Goal: Task Accomplishment & Management: Manage account settings

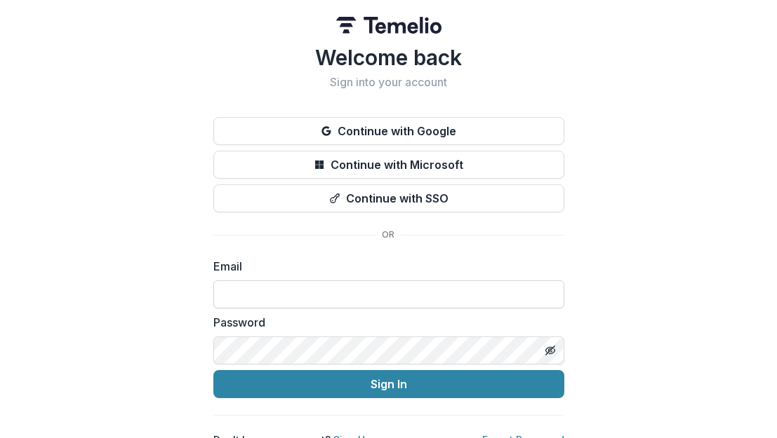
click at [278, 288] on input at bounding box center [388, 295] width 351 height 28
click at [290, 303] on input at bounding box center [388, 295] width 351 height 28
type input "**********"
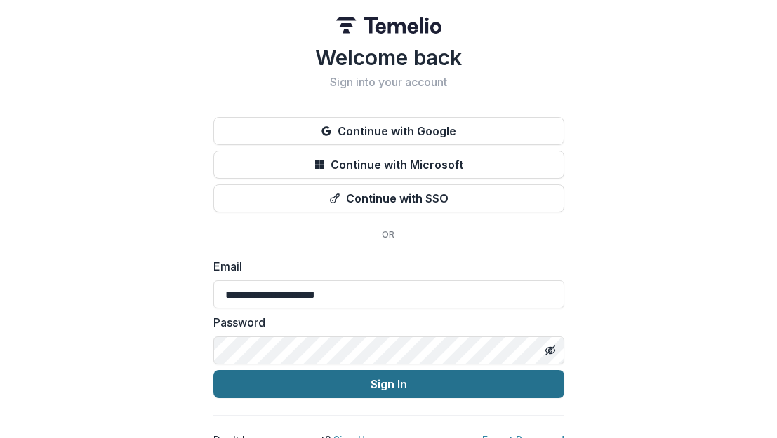
click at [439, 389] on button "Sign In" at bounding box center [388, 384] width 351 height 28
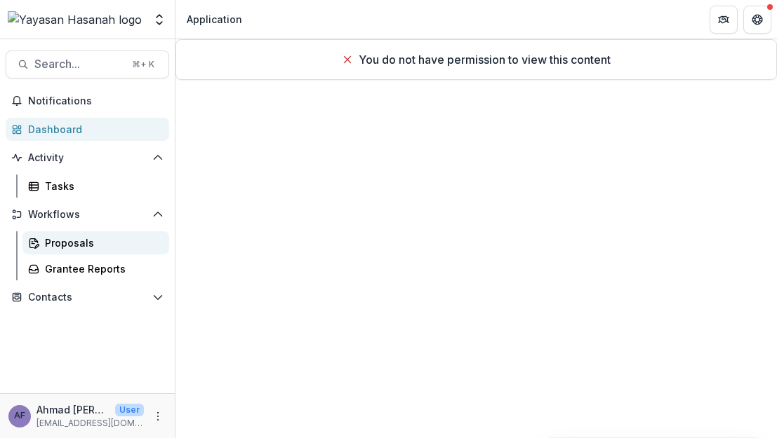
click at [95, 239] on div "Proposals" at bounding box center [101, 243] width 113 height 15
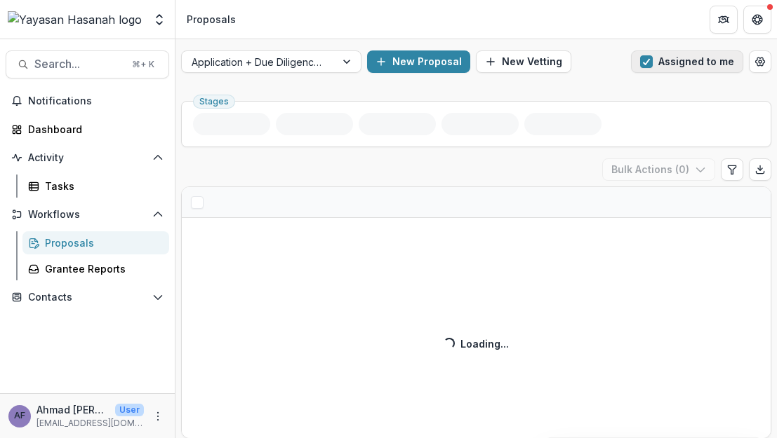
click at [656, 56] on button "Assigned to me" at bounding box center [687, 62] width 112 height 22
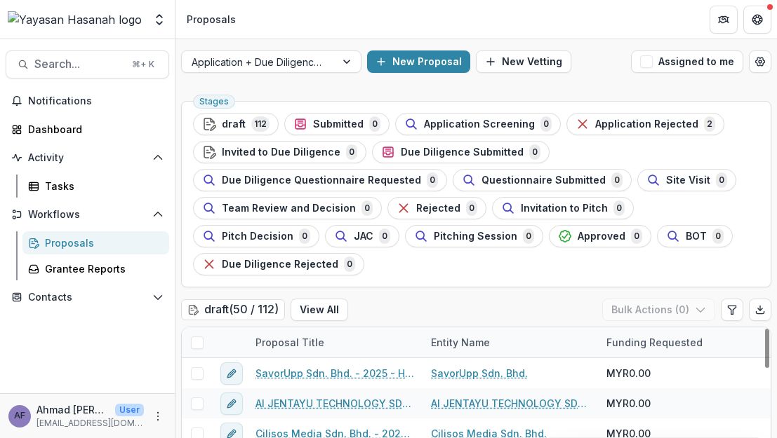
click at [434, 221] on ul "Stages draft 112 Submitted 0 Application Screening 0 Application Rejected 2 Inv…" at bounding box center [476, 194] width 566 height 163
click at [318, 79] on div "Application + Due Diligence + Pitching Process New Proposal New Vetting Assigne…" at bounding box center [475, 61] width 601 height 45
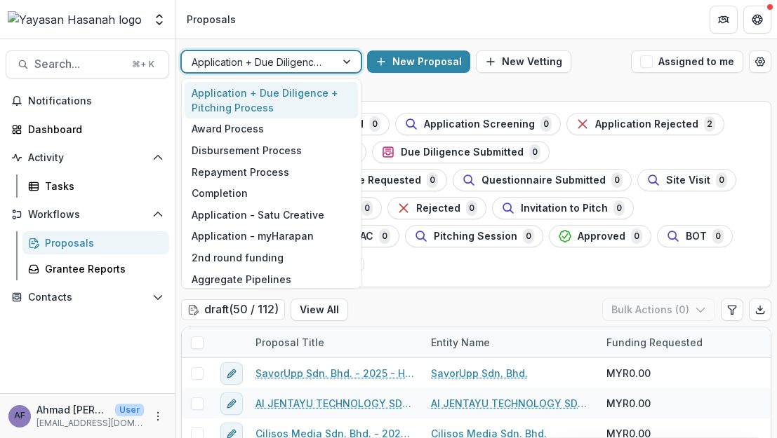
click at [318, 67] on div at bounding box center [259, 62] width 134 height 18
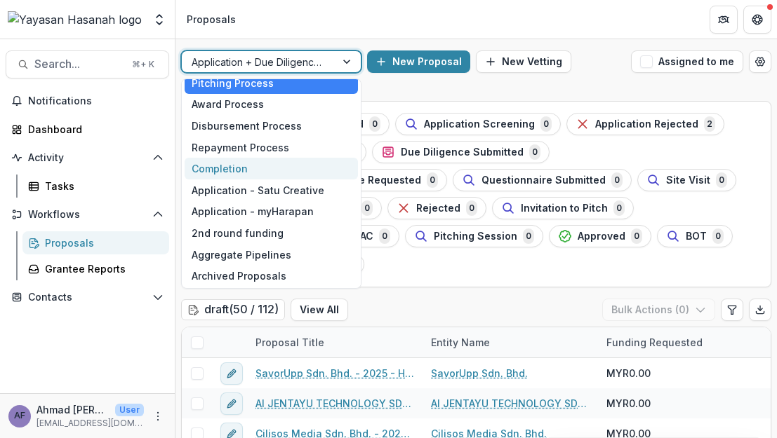
scroll to position [26, 0]
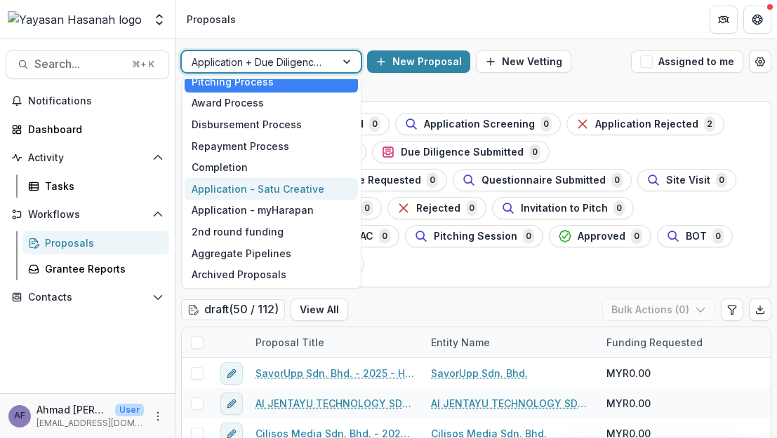
click at [284, 181] on div "Application - Satu Creative" at bounding box center [271, 189] width 173 height 22
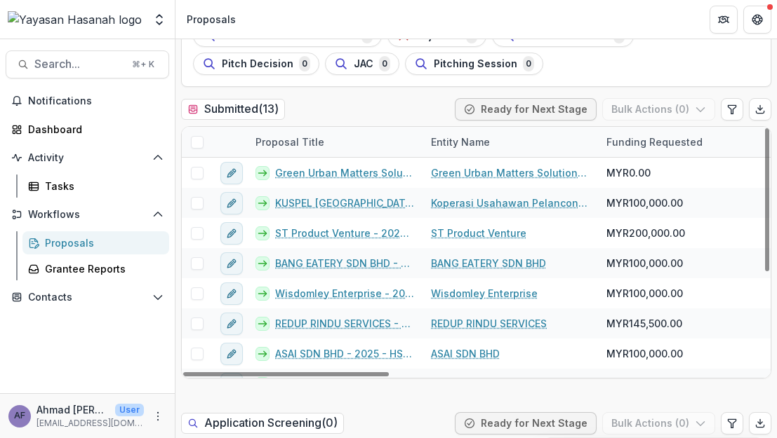
scroll to position [170, 0]
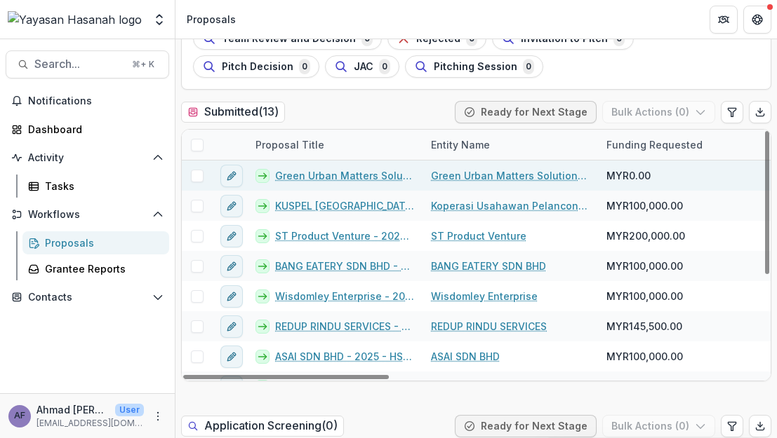
click at [351, 183] on div "Green Urban Matters Solutions Sdn Bhd - 2025 - HSEF2025 - Satu Creative" at bounding box center [334, 176] width 175 height 30
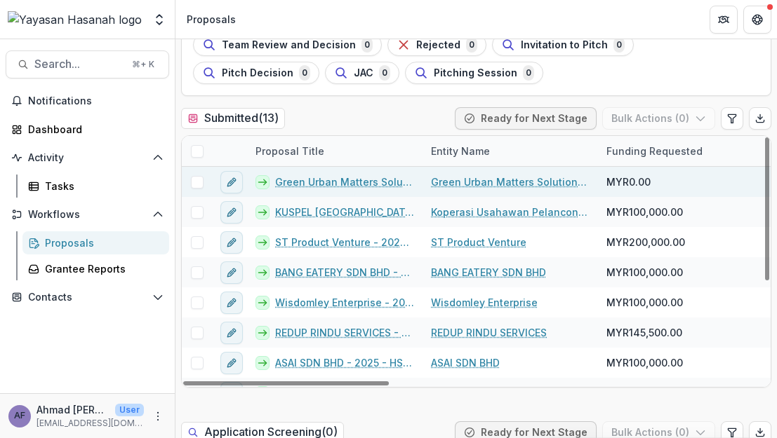
click at [318, 182] on link "Green Urban Matters Solutions Sdn Bhd - 2025 - HSEF2025 - Satu Creative" at bounding box center [344, 182] width 139 height 15
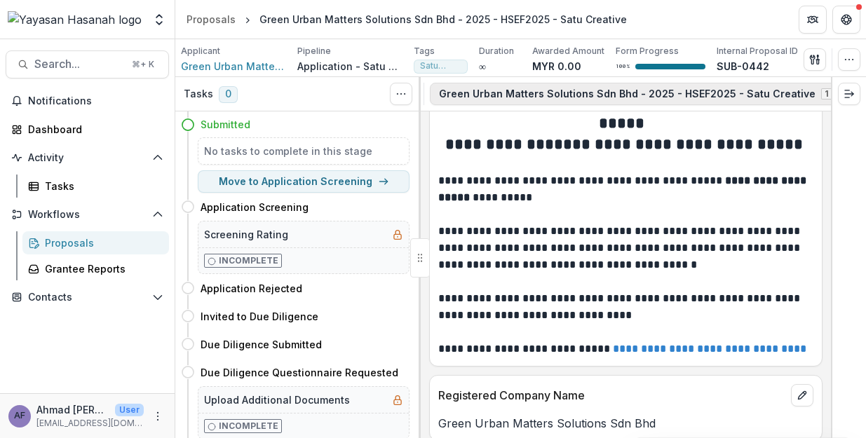
scroll to position [0, 234]
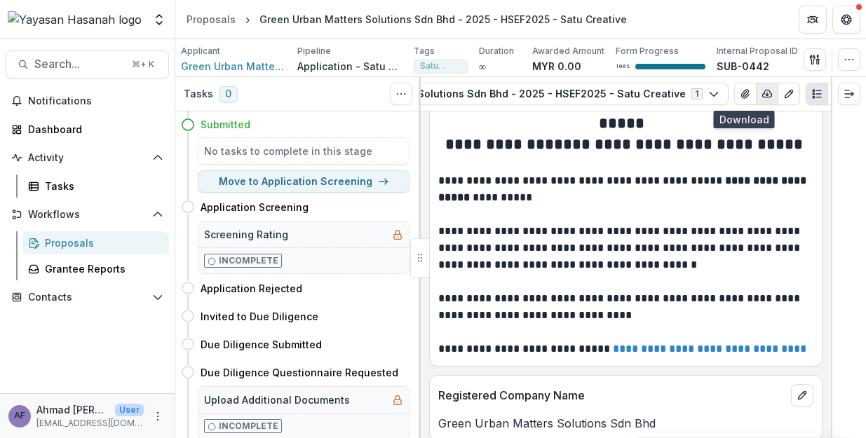
click at [756, 93] on button "button" at bounding box center [767, 94] width 22 height 22
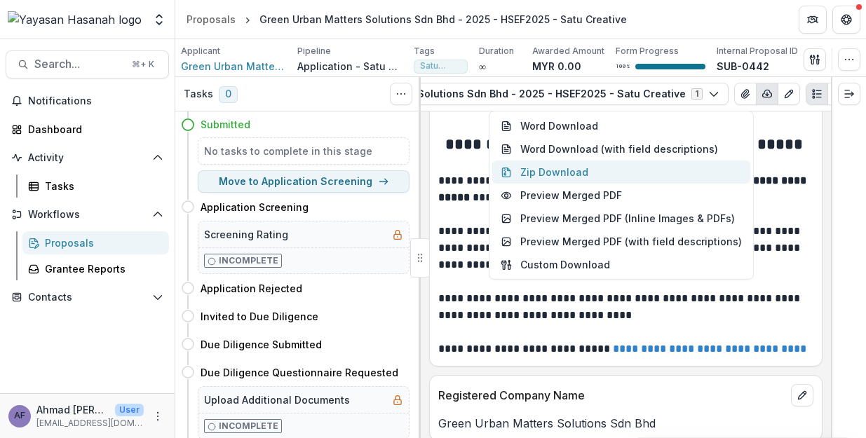
click at [625, 169] on button "Zip Download" at bounding box center [621, 172] width 258 height 23
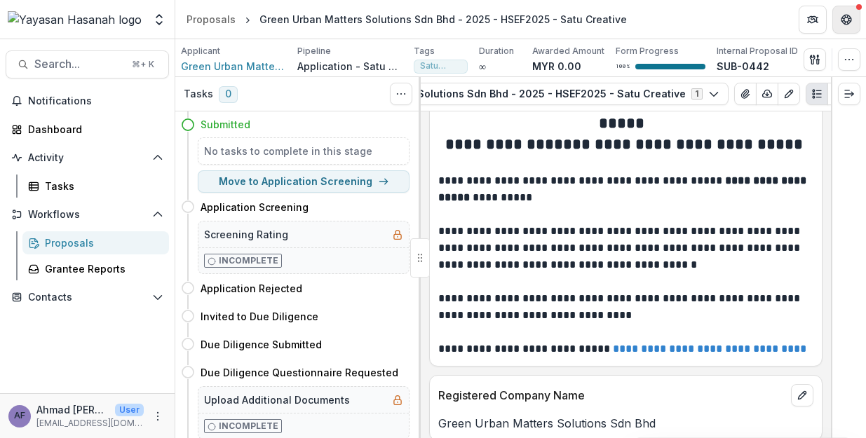
click at [776, 27] on button "Get Help" at bounding box center [847, 20] width 28 height 28
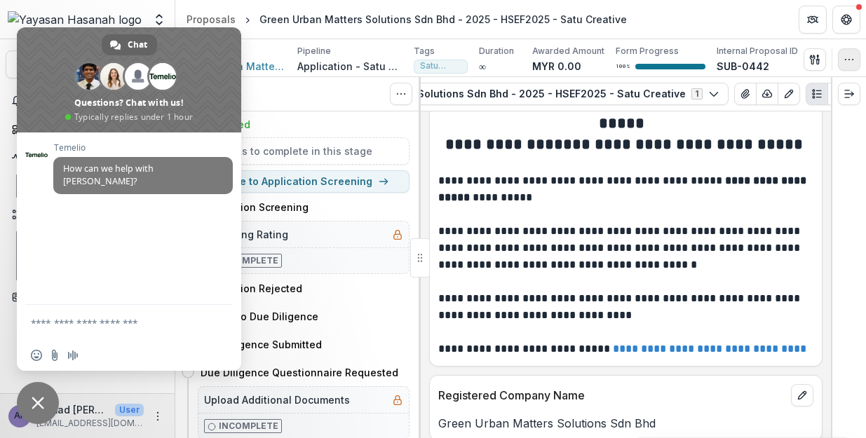
click at [776, 65] on icon "button" at bounding box center [849, 59] width 11 height 11
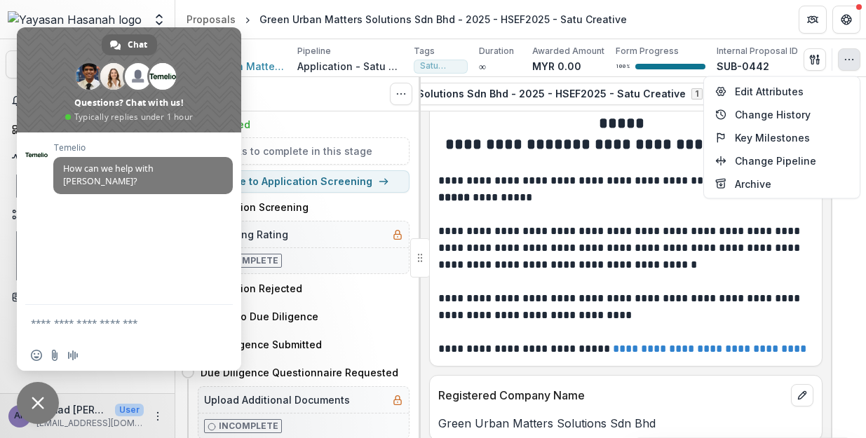
click at [672, 4] on header "Proposals Green Urban Matters Solutions Sdn Bhd - 2025 - HSEF2025 - Satu Creati…" at bounding box center [520, 19] width 691 height 39
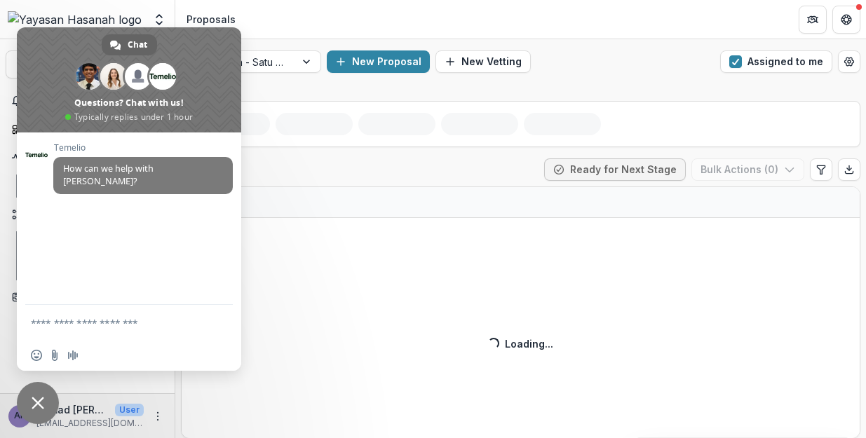
click at [53, 396] on span "Close chat" at bounding box center [38, 403] width 42 height 42
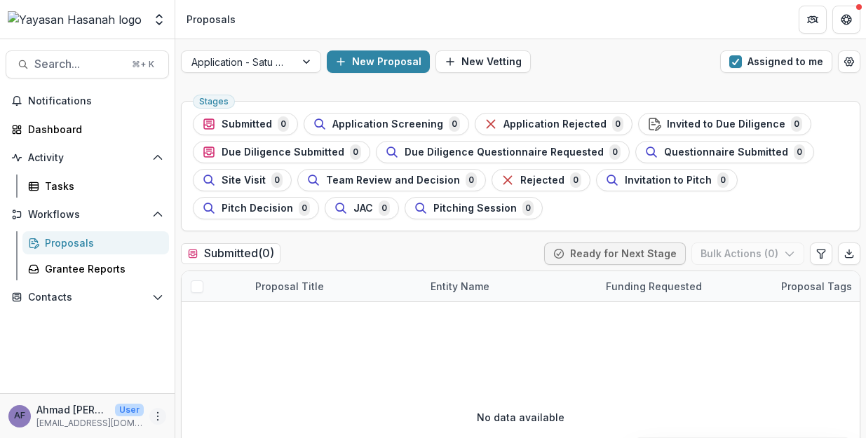
click at [159, 413] on icon "More" at bounding box center [157, 416] width 11 height 11
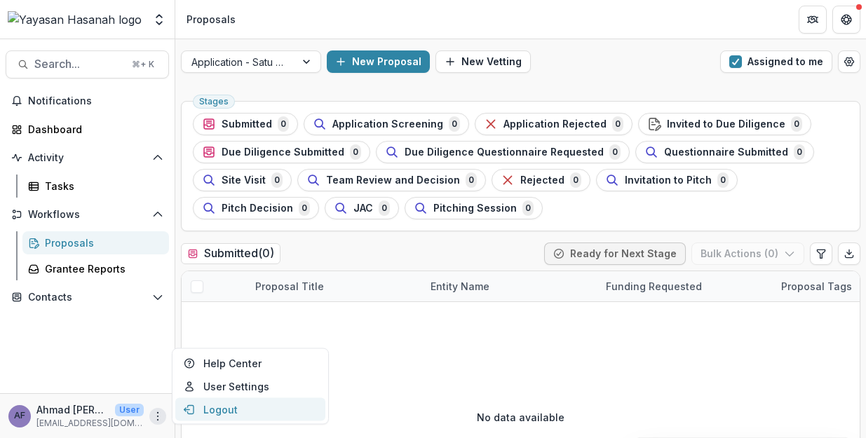
click at [208, 410] on button "Logout" at bounding box center [250, 409] width 150 height 23
